Goal: Task Accomplishment & Management: Manage account settings

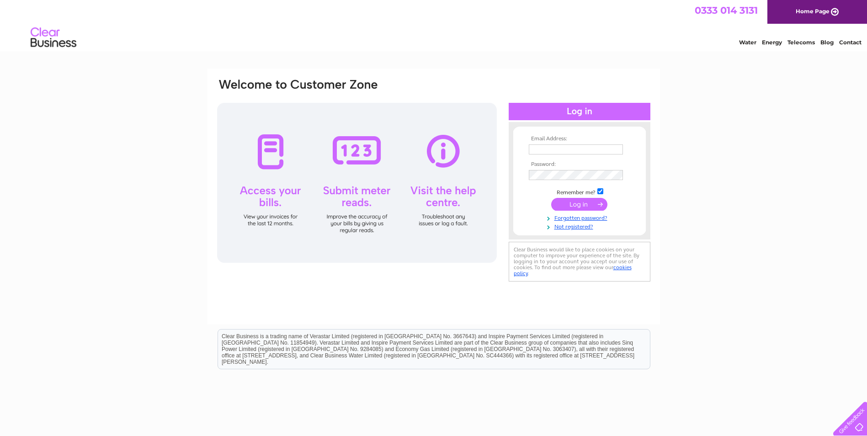
type input "dhenderson@andersonbain.co.uk"
click at [564, 206] on input "submit" at bounding box center [579, 204] width 56 height 13
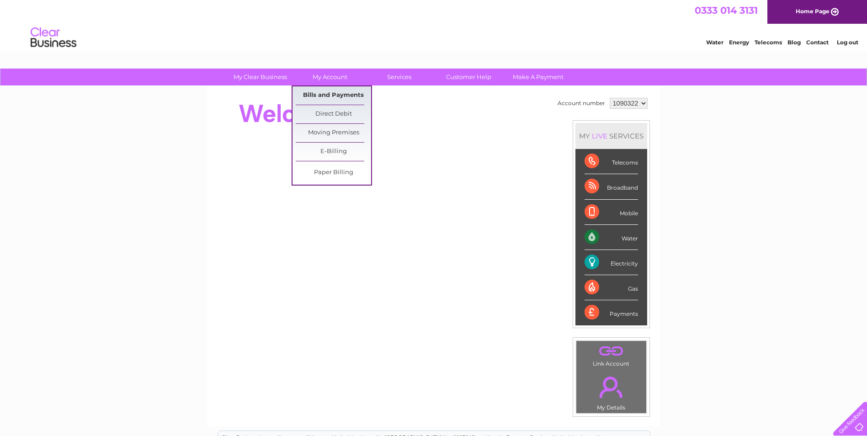
click at [330, 95] on link "Bills and Payments" at bounding box center [333, 95] width 75 height 18
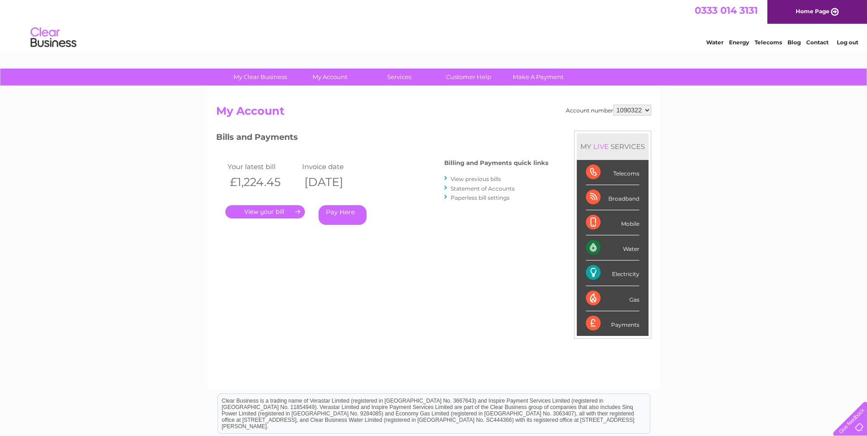
click at [267, 212] on link "." at bounding box center [264, 211] width 79 height 13
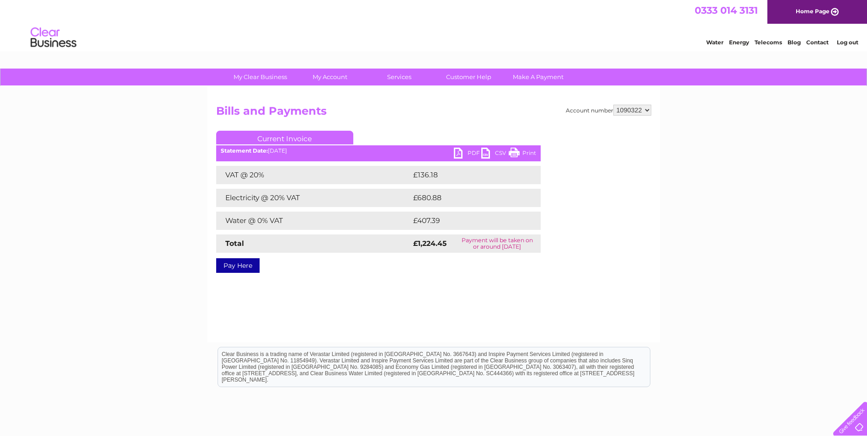
click at [463, 150] on link "PDF" at bounding box center [467, 154] width 27 height 13
click at [847, 40] on link "Log out" at bounding box center [846, 42] width 21 height 7
